Goal: Check status

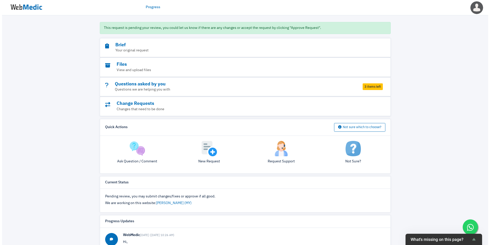
scroll to position [41, 0]
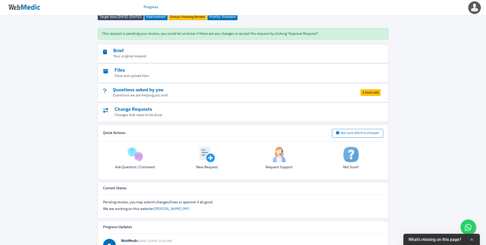
click at [358, 95] on div "Questions asked by you Questions we are helping you with 3 items left" at bounding box center [243, 92] width 290 height 19
click at [340, 93] on h3 "Questions asked by you" at bounding box center [229, 90] width 252 height 6
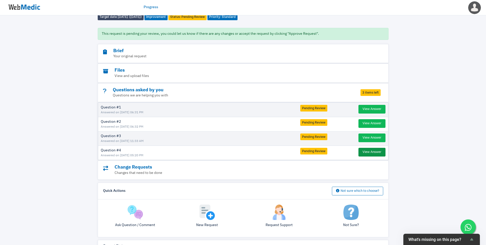
click at [378, 156] on button "View Answer" at bounding box center [372, 152] width 27 height 9
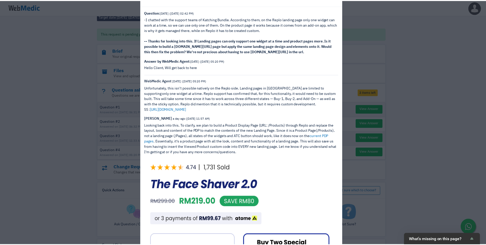
scroll to position [17, 0]
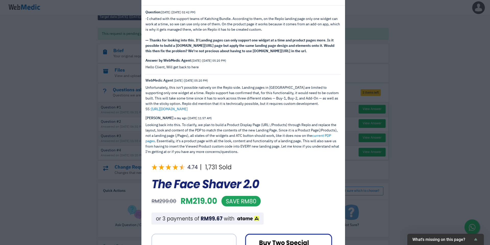
click at [386, 157] on div "View Answer Question: [DATE] ([DATE] 02:42 PM) -I chatted with the support team…" at bounding box center [245, 122] width 490 height 245
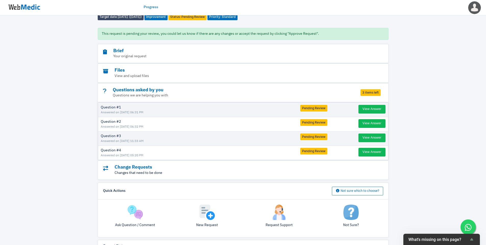
click at [227, 173] on p "Changes that need to be done" at bounding box center [229, 172] width 252 height 5
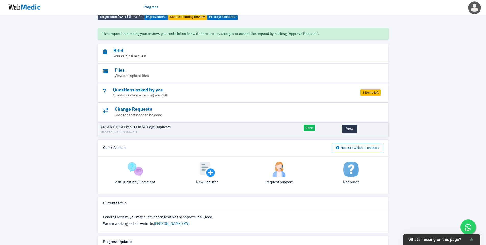
click at [347, 131] on button "View" at bounding box center [349, 128] width 15 height 9
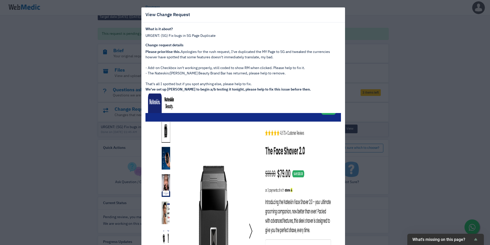
click at [378, 135] on div "View Change Request What is it about? URGENT: (SG) Fix bugs in SG Page Duplicat…" at bounding box center [245, 122] width 490 height 245
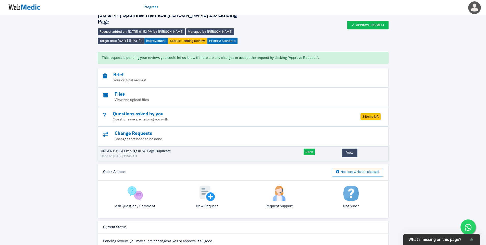
scroll to position [0, 0]
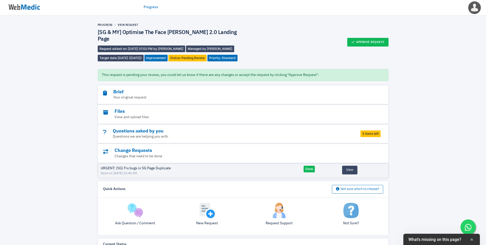
click at [35, 10] on img at bounding box center [24, 7] width 38 height 16
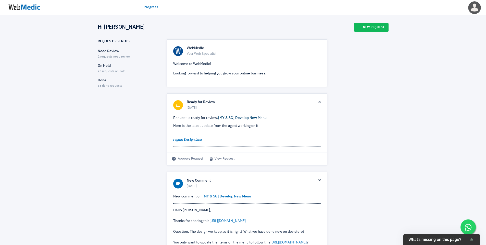
click at [252, 119] on link "[MY & SG] Develop New Menu" at bounding box center [242, 118] width 48 height 4
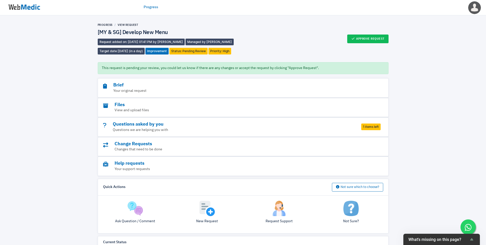
click at [376, 126] on span "1 items left" at bounding box center [370, 126] width 19 height 7
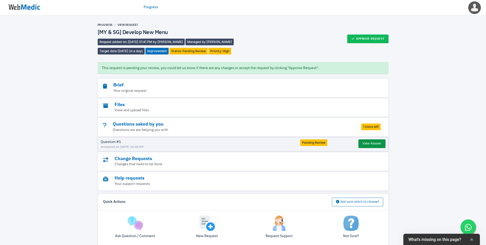
click at [368, 146] on button "View Answer" at bounding box center [372, 143] width 27 height 9
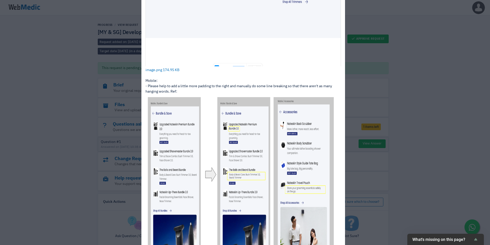
scroll to position [242, 0]
click at [302, 123] on img at bounding box center [243, 176] width 196 height 164
